Goal: Check status

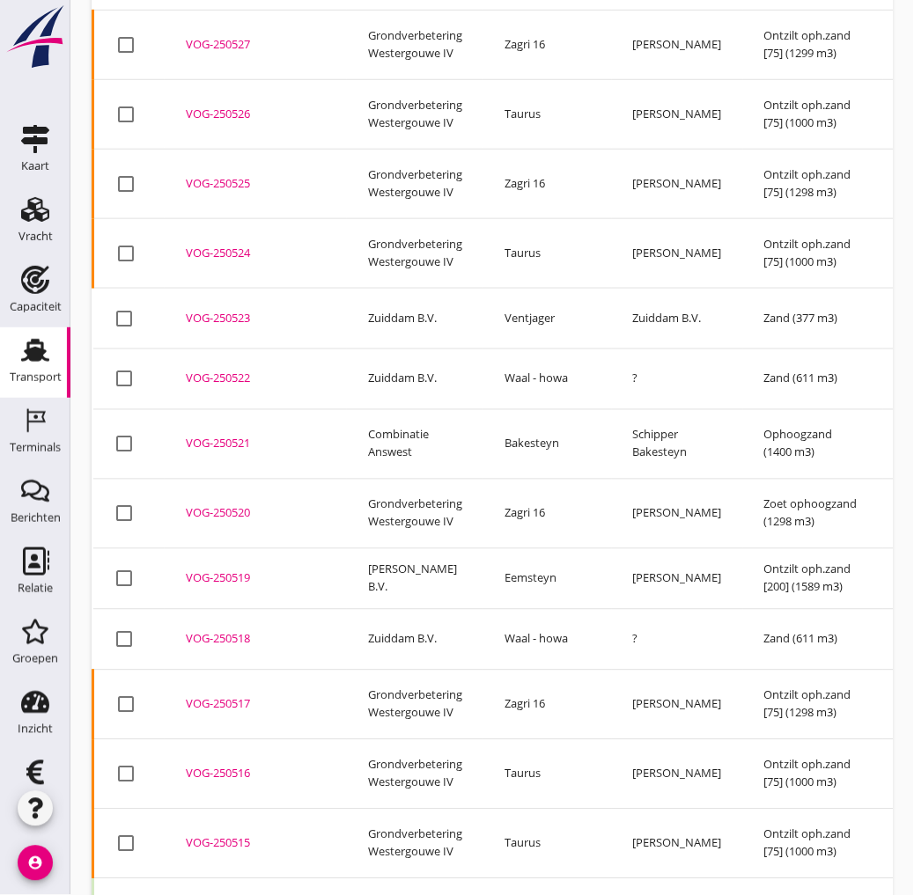
drag, startPoint x: 239, startPoint y: 819, endPoint x: 558, endPoint y: 851, distance: 320.2
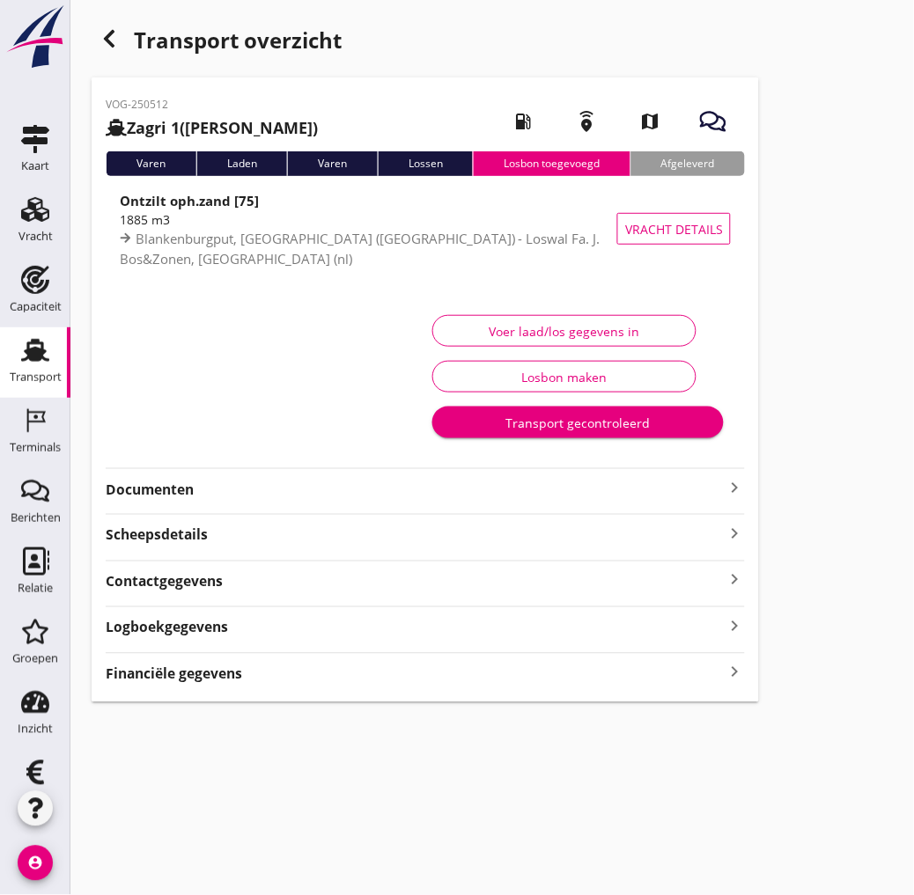
click at [302, 687] on div "VOG-250512 Zagri 1 ([PERSON_NAME]) local_gas_station emergency_share map Varen …" at bounding box center [425, 389] width 667 height 625
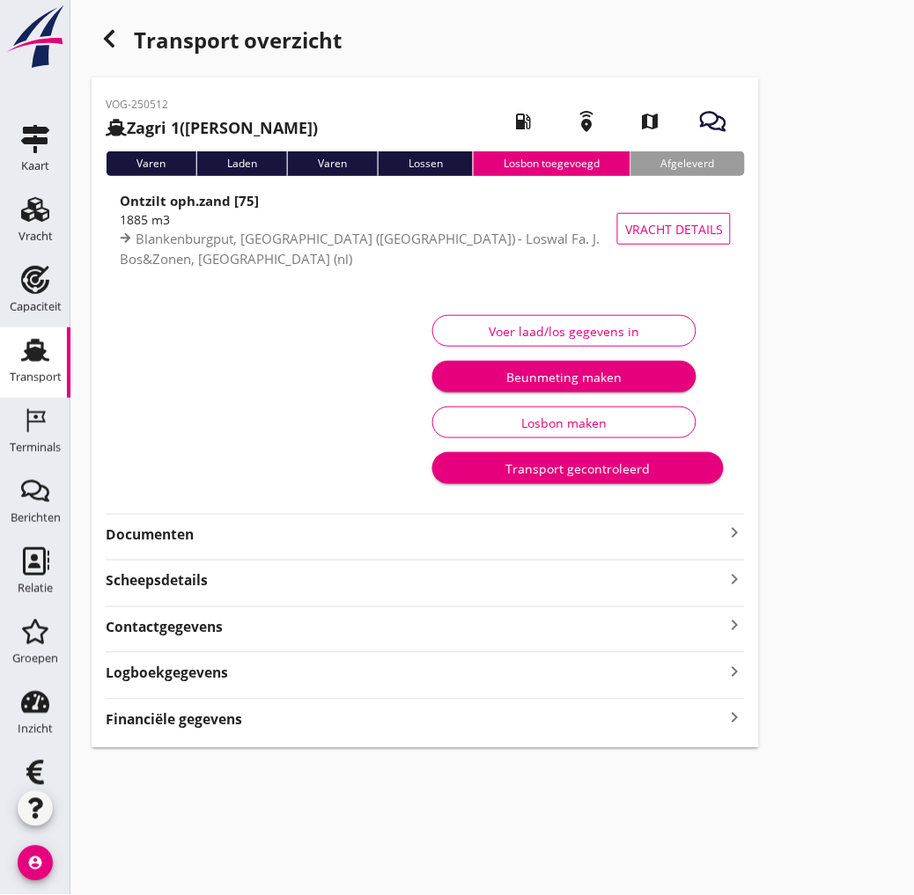
click at [303, 746] on div "VOG-250512 Zagri 1 ([PERSON_NAME]) local_gas_station emergency_share map Varen …" at bounding box center [425, 412] width 667 height 671
click at [308, 738] on div "VOG-250512 Zagri 1 ([PERSON_NAME]) local_gas_station emergency_share map Varen …" at bounding box center [425, 412] width 667 height 671
click at [324, 728] on div "Financiële gegevens keyboard_arrow_right" at bounding box center [425, 719] width 639 height 24
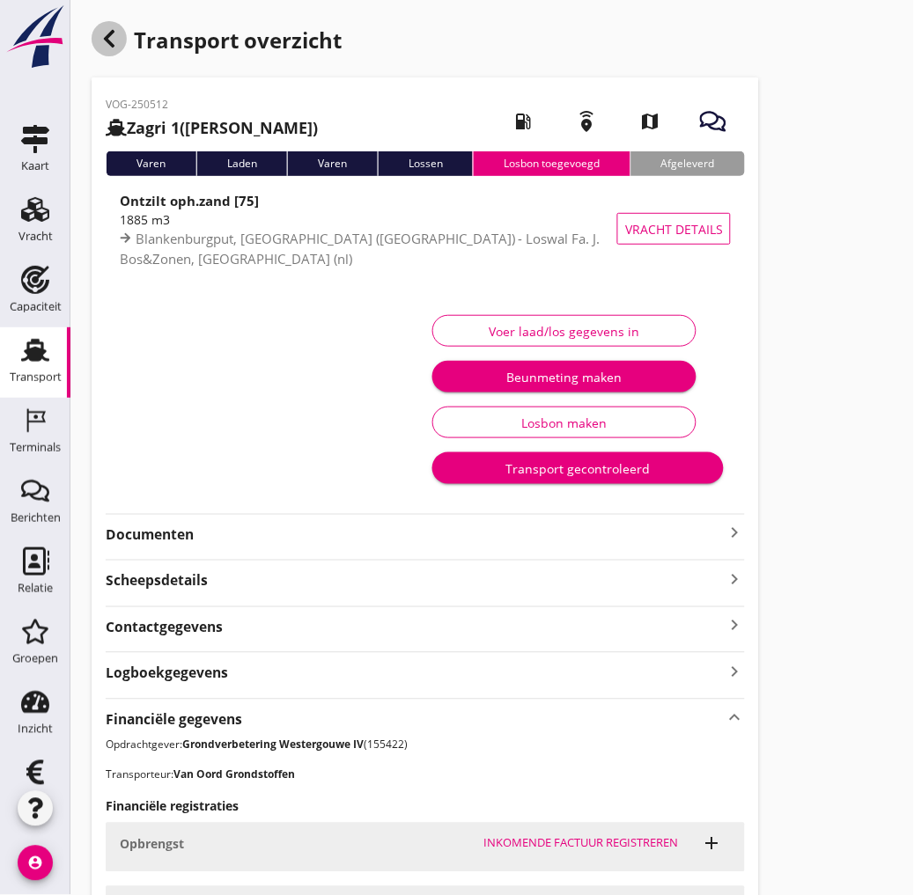
click at [99, 39] on icon "button" at bounding box center [109, 38] width 21 height 21
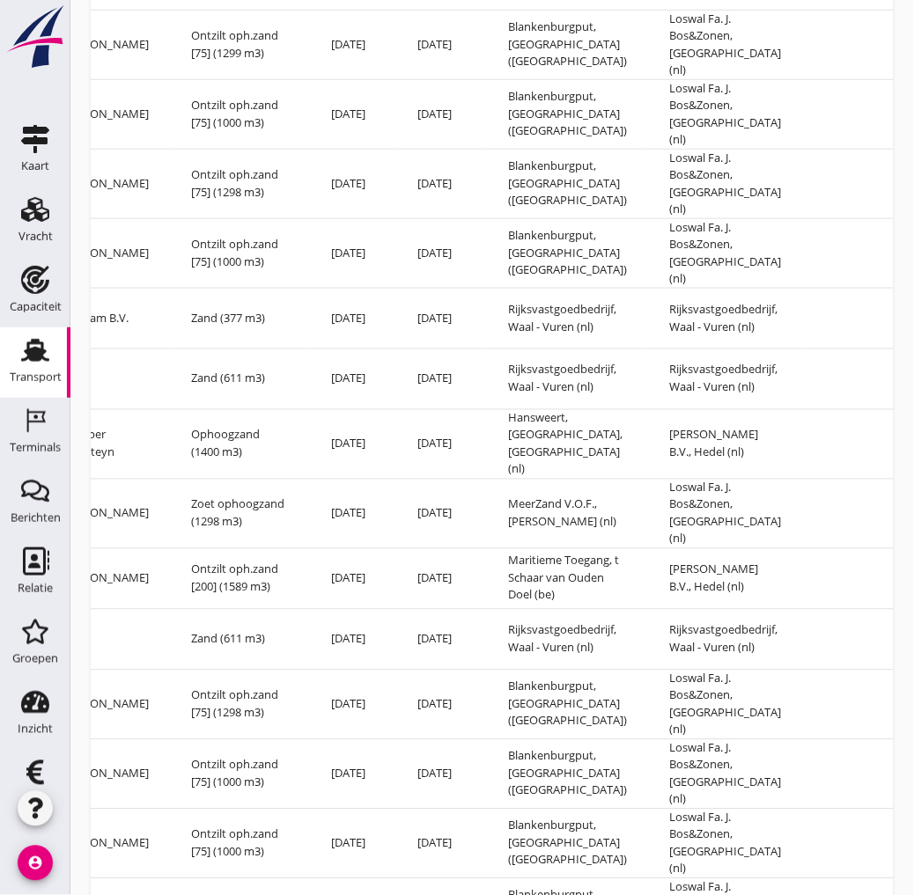
scroll to position [0, 573]
click at [396, 809] on td "[DATE]" at bounding box center [441, 844] width 91 height 70
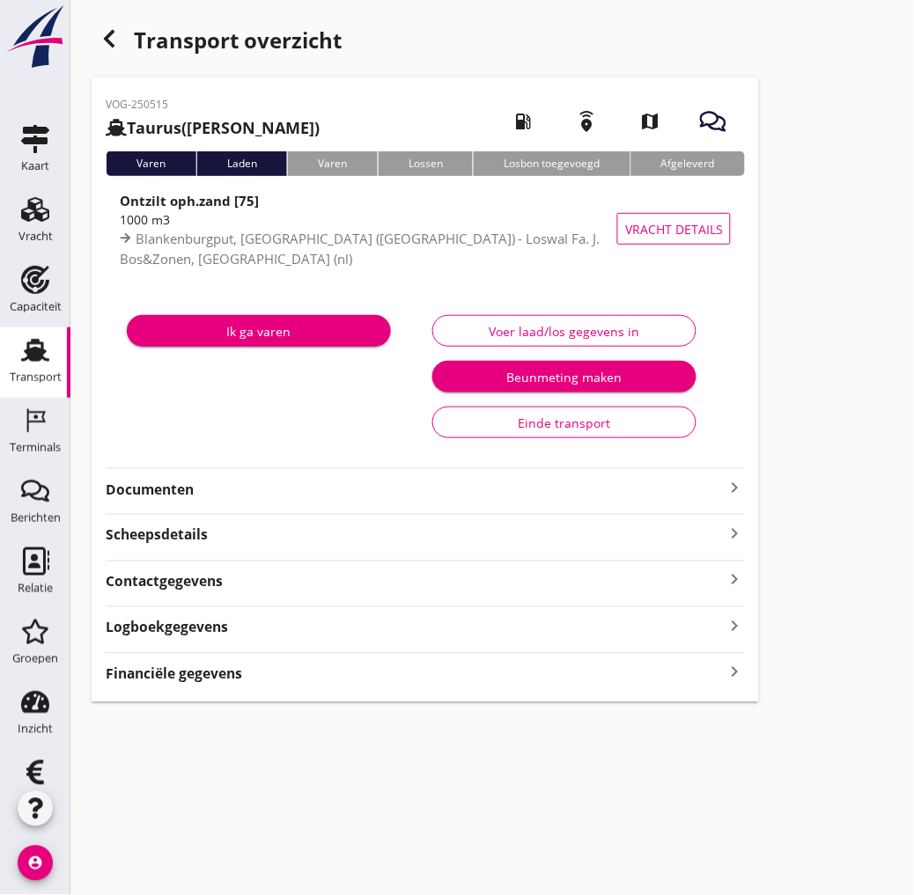
click at [249, 679] on div "Financiële gegevens keyboard_arrow_right" at bounding box center [425, 673] width 639 height 24
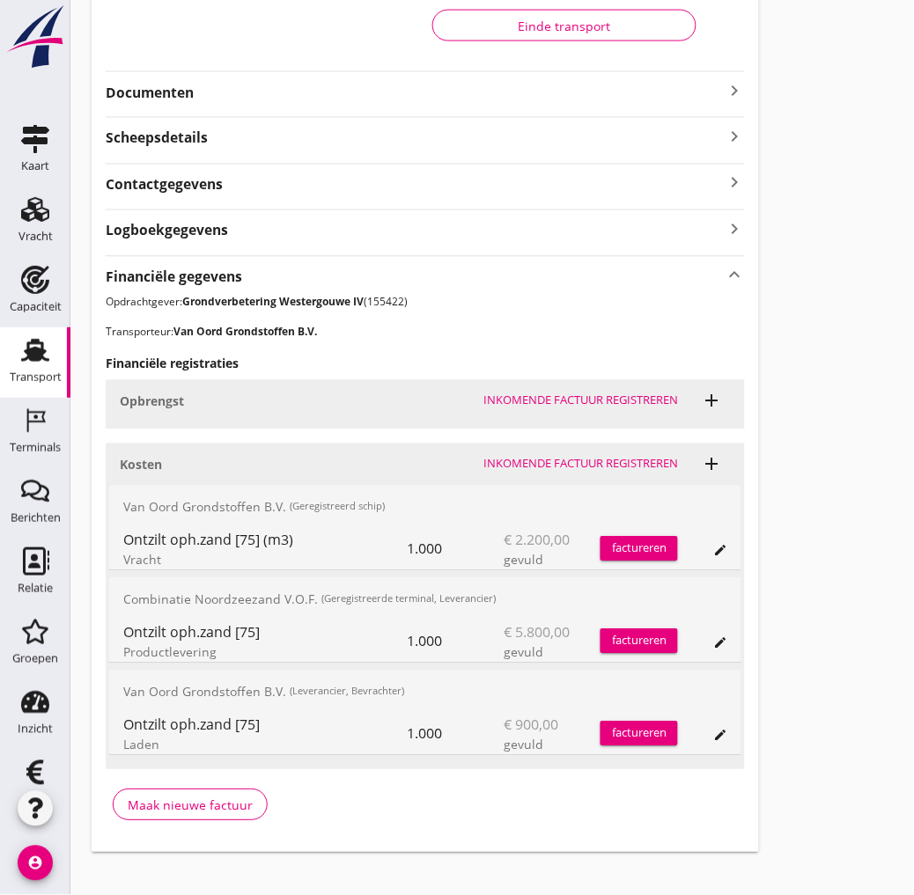
scroll to position [417, 0]
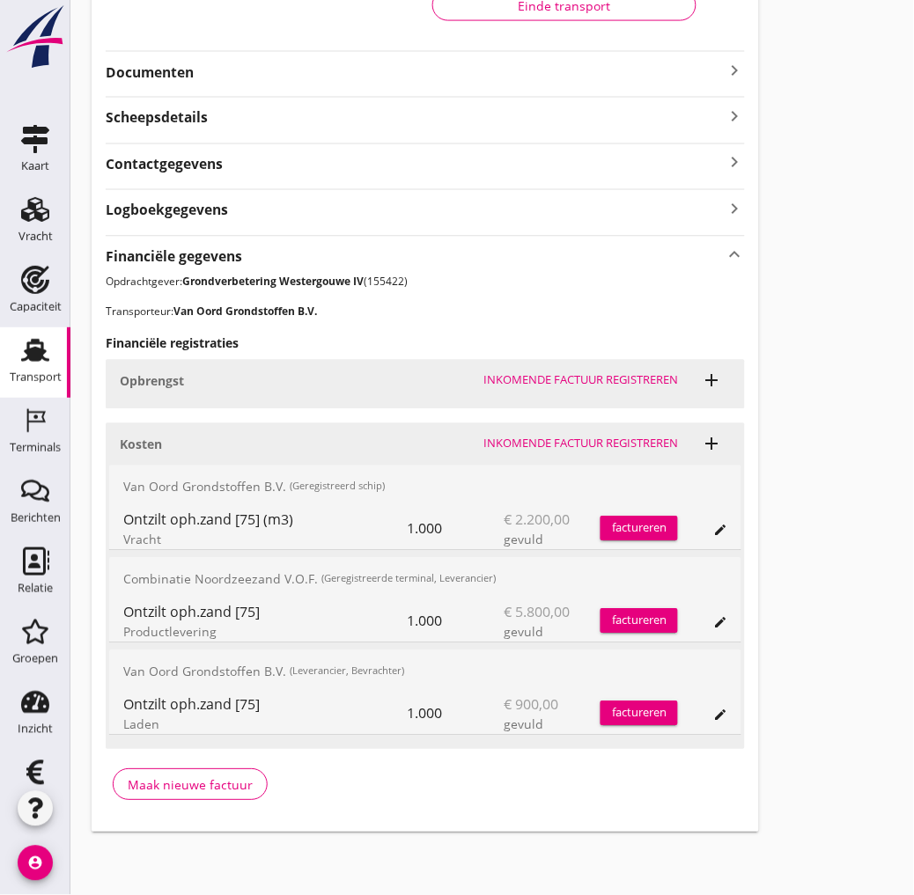
click at [367, 600] on div "Ontzilt oph.zand [75] Productlevering" at bounding box center [264, 621] width 283 height 42
